Goal: Transaction & Acquisition: Download file/media

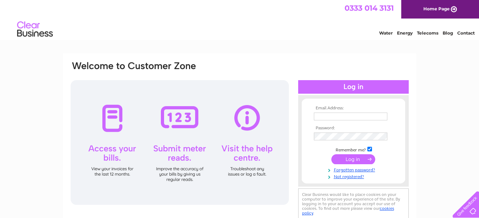
type input "debben1@aol.com"
click at [356, 160] on input "submit" at bounding box center [353, 159] width 44 height 10
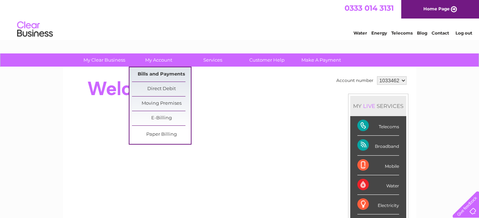
click at [150, 72] on link "Bills and Payments" at bounding box center [161, 74] width 59 height 14
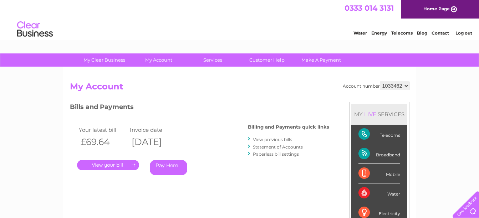
click at [272, 140] on link "View previous bills" at bounding box center [272, 139] width 39 height 5
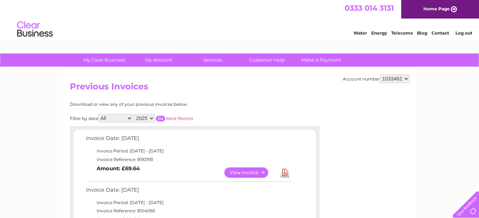
click at [285, 172] on link "Download" at bounding box center [284, 172] width 9 height 10
click at [466, 32] on link "Log out" at bounding box center [463, 32] width 17 height 5
